Goal: Task Accomplishment & Management: Manage account settings

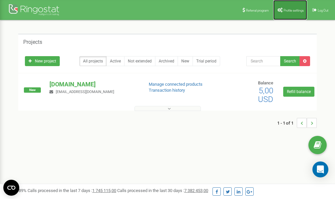
click at [291, 10] on span "Profile settings" at bounding box center [294, 11] width 20 height 4
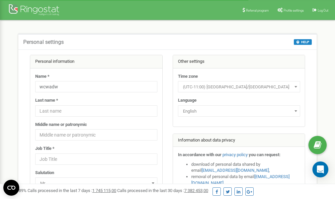
scroll to position [33, 0]
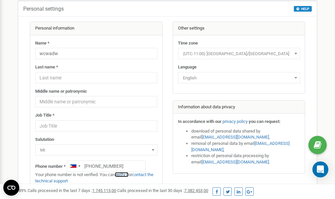
click at [125, 175] on link "verify it" at bounding box center [122, 174] width 14 height 5
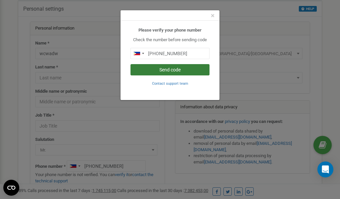
click at [170, 69] on button "Send code" at bounding box center [170, 69] width 79 height 11
